Goal: Task Accomplishment & Management: Complete application form

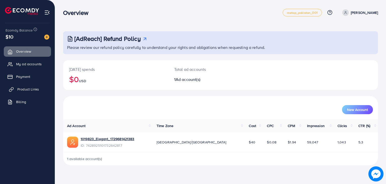
click at [31, 90] on span "Product Links" at bounding box center [28, 89] width 22 height 5
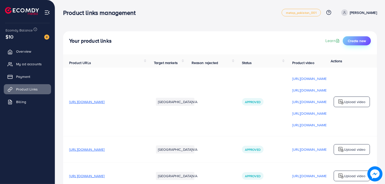
click at [358, 40] on span "Create new" at bounding box center [357, 40] width 18 height 5
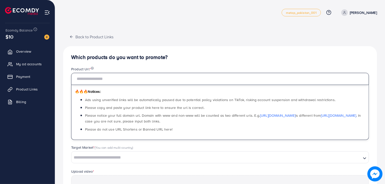
click at [132, 79] on input "text" at bounding box center [220, 79] width 298 height 12
paste input "**********"
type input "**********"
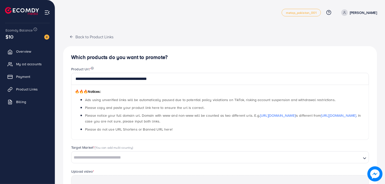
click at [189, 54] on h4 "Which products do you want to promote?" at bounding box center [220, 57] width 298 height 6
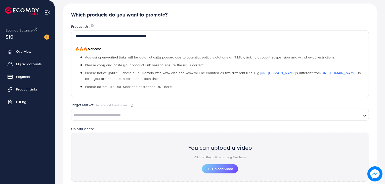
scroll to position [54, 0]
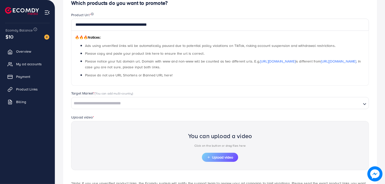
click at [113, 101] on input "Search for option" at bounding box center [216, 103] width 289 height 8
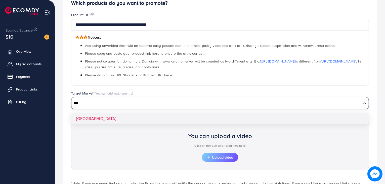
type input "***"
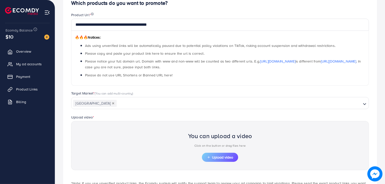
click at [115, 117] on div "**********" at bounding box center [220, 103] width 314 height 223
click at [222, 161] on button "Upload video" at bounding box center [220, 156] width 36 height 9
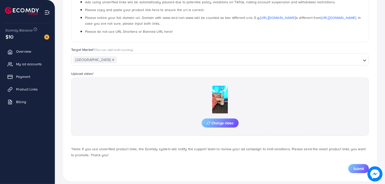
scroll to position [103, 0]
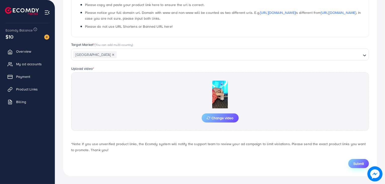
click at [362, 163] on span "Submit" at bounding box center [358, 163] width 11 height 5
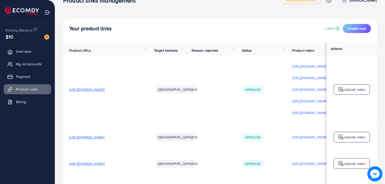
scroll to position [39, 0]
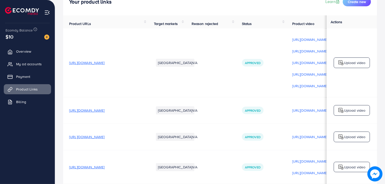
click at [198, 25] on span "Reason rejected" at bounding box center [205, 23] width 26 height 5
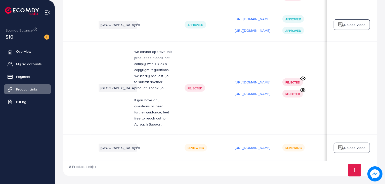
scroll to position [0, 85]
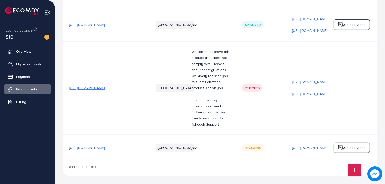
scroll to position [251, 0]
click at [179, 129] on td "[GEOGRAPHIC_DATA]" at bounding box center [167, 88] width 38 height 93
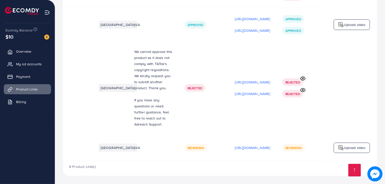
scroll to position [0, 85]
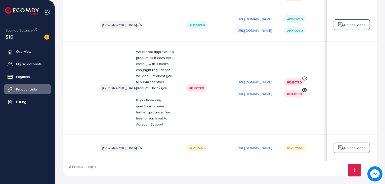
scroll to position [0, 85]
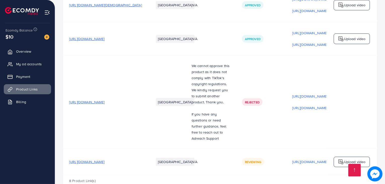
scroll to position [251, 0]
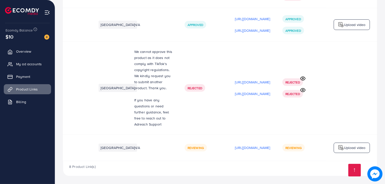
scroll to position [0, 85]
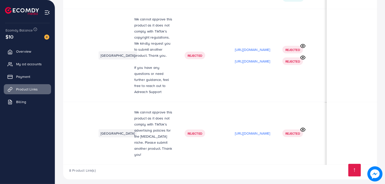
scroll to position [0, 86]
